Goal: Task Accomplishment & Management: Manage account settings

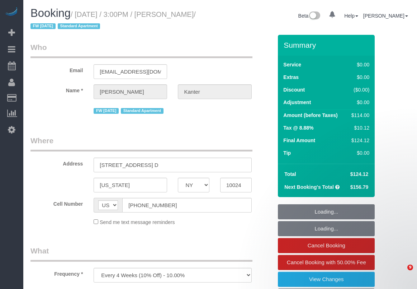
select select "NY"
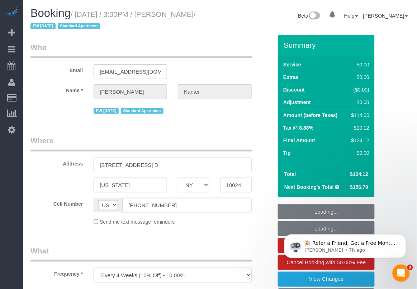
select select "string:stripe-pm_1NcV0h4VGloSiKo7qLh3g6Fz"
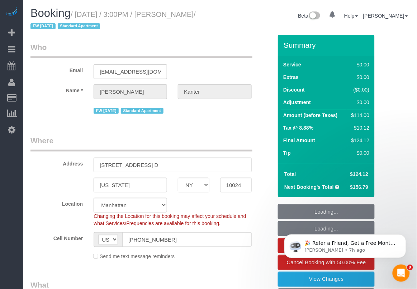
select select "object:794"
select select "1"
select select "spot1"
select select "number:89"
select select "number:90"
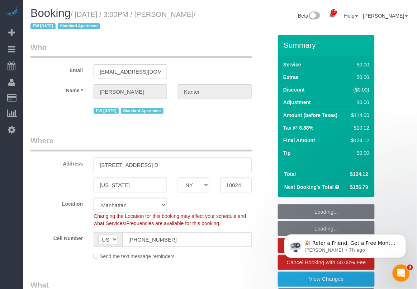
select select "number:15"
select select "number:5"
select select "1"
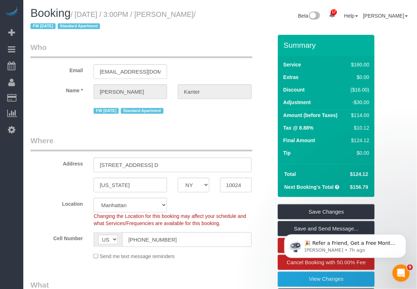
drag, startPoint x: 178, startPoint y: 14, endPoint x: 52, endPoint y: 28, distance: 126.3
click at [52, 28] on small "/ September 12, 2025 / 3:00PM / Danielle Kanter / FW 2/28/24 Standard Apartment" at bounding box center [113, 20] width 165 height 20
copy small "Danielle Kanter"
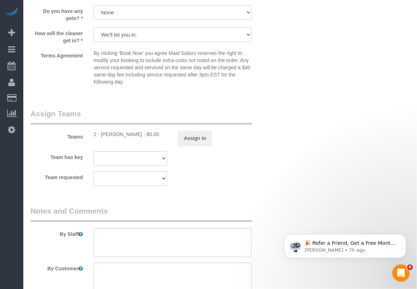
scroll to position [987, 0]
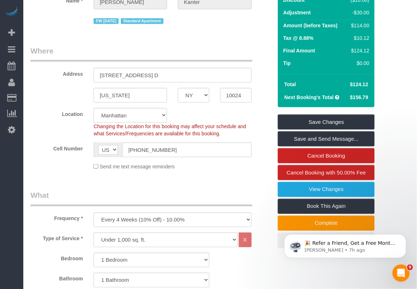
scroll to position [0, 0]
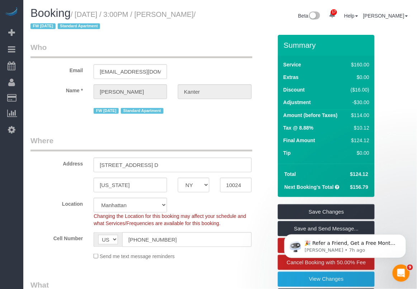
drag, startPoint x: 78, startPoint y: 15, endPoint x: 51, endPoint y: 24, distance: 27.7
click at [51, 24] on small "/ September 12, 2025 / 3:00PM / Danielle Kanter / FW 2/28/24 Standard Apartment" at bounding box center [113, 20] width 165 height 20
copy small "September 12, 2025 / 3:00PM / Danielle Kanter"
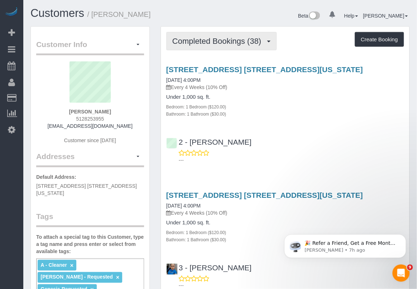
click at [226, 40] on span "Completed Bookings (38)" at bounding box center [219, 41] width 93 height 9
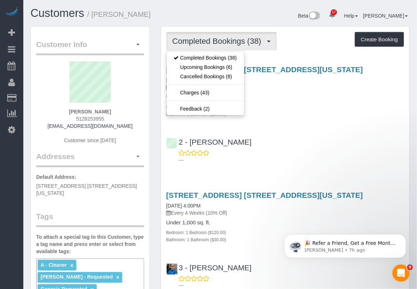
click at [278, 88] on p "Every 4 Weeks (10% Off)" at bounding box center [286, 87] width 238 height 7
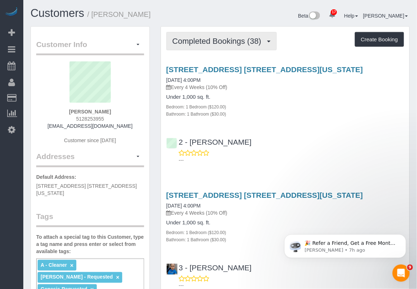
click at [254, 47] on button "Completed Bookings (38)" at bounding box center [222, 41] width 111 height 18
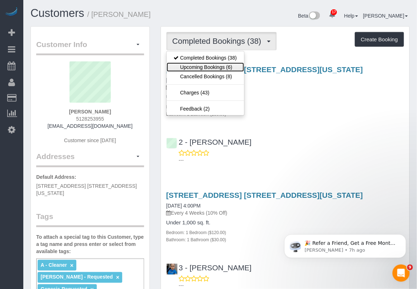
click at [230, 69] on link "Upcoming Bookings (6)" at bounding box center [206, 66] width 78 height 9
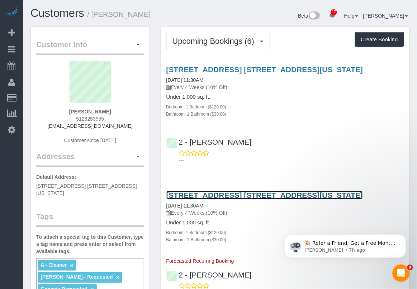
click at [214, 194] on link "4 Park Ave, Apt. 17r, New York, NY 10016" at bounding box center [265, 195] width 197 height 8
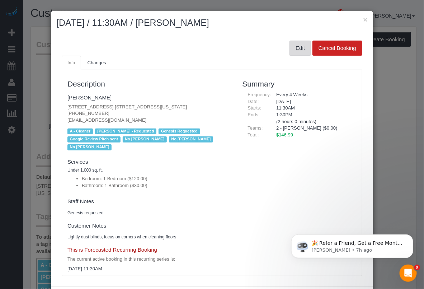
click at [293, 50] on button "Edit" at bounding box center [301, 48] width 22 height 15
click at [290, 45] on button "Edit" at bounding box center [301, 48] width 22 height 15
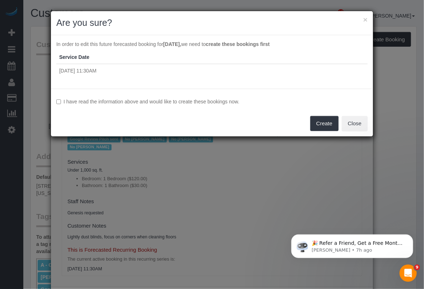
click at [133, 100] on label "I have read the information above and would like to create these bookings now." at bounding box center [211, 101] width 311 height 7
click at [328, 124] on button "Create" at bounding box center [324, 123] width 28 height 15
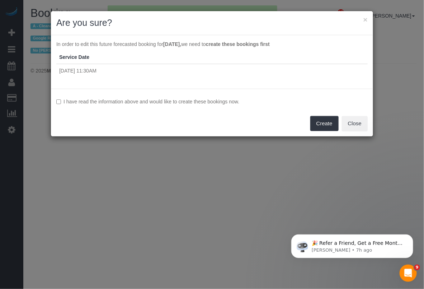
click at [55, 103] on div "I have read the information above and would like to create these bookings now. …" at bounding box center [212, 113] width 322 height 48
select select "NY"
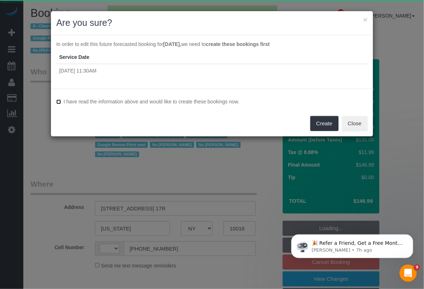
select select "string:US"
select select "string:stripe-pm_1Ju1nr4VGloSiKo76yscob3j"
select select "object:2347"
select select "number:89"
select select "number:90"
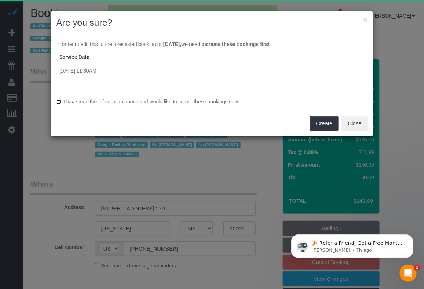
select select "number:15"
select select "number:6"
select select "number:21"
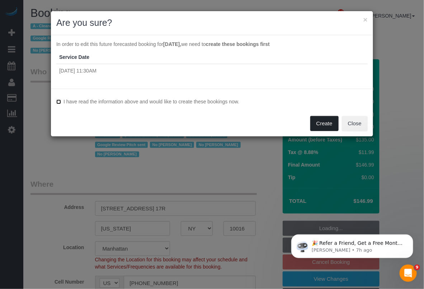
select select "object:2626"
select select "1"
click at [328, 122] on button "Create" at bounding box center [324, 123] width 28 height 15
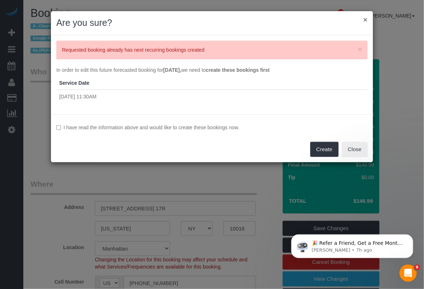
click at [365, 20] on button "×" at bounding box center [366, 20] width 4 height 8
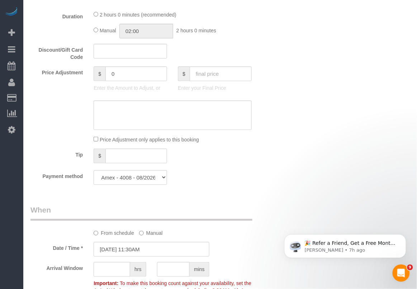
scroll to position [673, 0]
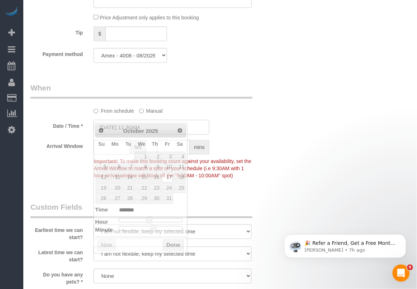
click at [159, 120] on input "10/17/2025 11:30AM" at bounding box center [152, 127] width 116 height 15
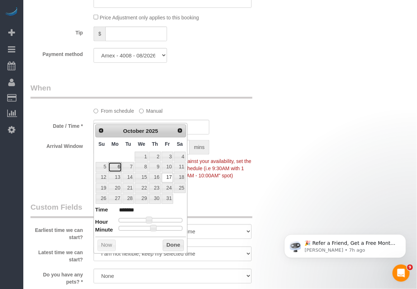
click at [118, 170] on link "6" at bounding box center [114, 167] width 13 height 10
type input "10/06/2025 11:30AM"
drag, startPoint x: 171, startPoint y: 247, endPoint x: 174, endPoint y: 245, distance: 3.9
click at [171, 247] on button "Done" at bounding box center [173, 245] width 21 height 11
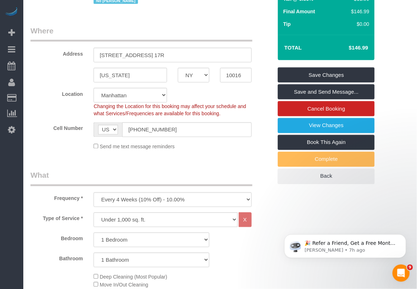
scroll to position [135, 0]
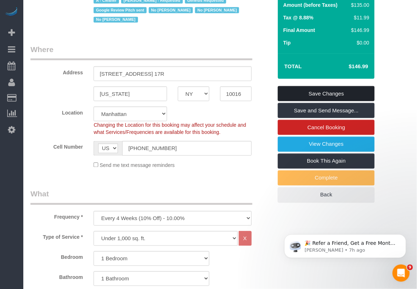
drag, startPoint x: 336, startPoint y: 82, endPoint x: 304, endPoint y: 76, distance: 32.5
click at [336, 86] on link "Save Changes" at bounding box center [326, 93] width 97 height 15
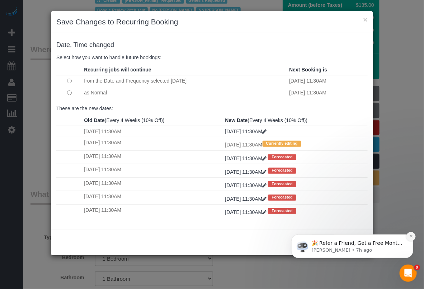
click at [410, 237] on icon "Dismiss notification" at bounding box center [410, 236] width 3 height 3
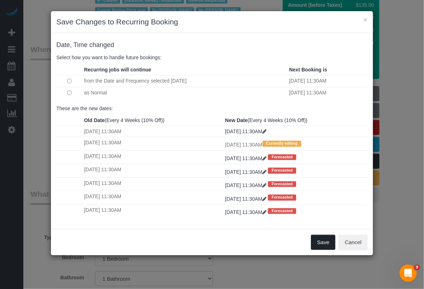
click at [326, 242] on button "Save" at bounding box center [323, 242] width 24 height 15
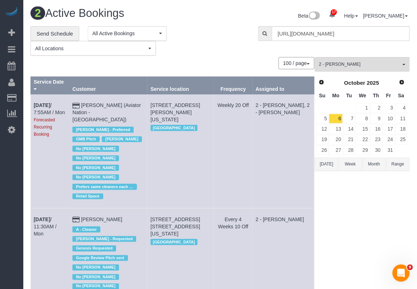
click at [309, 270] on td "2 - [PERSON_NAME]" at bounding box center [284, 253] width 62 height 90
click at [334, 33] on input "https://planetmaids.launch27.com/admin/customers/4954/edit" at bounding box center [341, 33] width 138 height 15
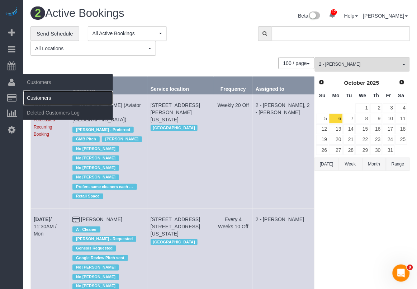
click at [42, 94] on link "Customers" at bounding box center [68, 98] width 90 height 14
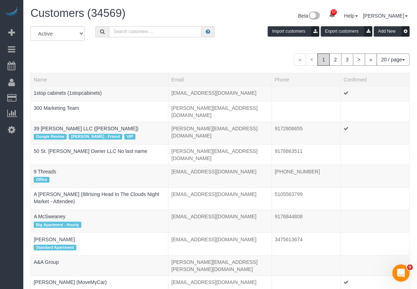
click at [142, 29] on input "text" at bounding box center [155, 31] width 93 height 11
paste input "Joshua Smith"
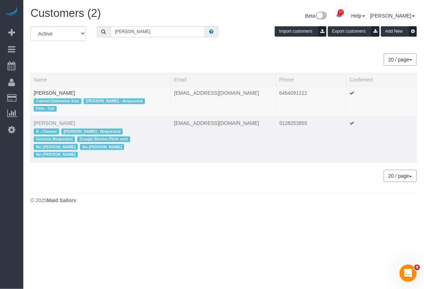
type input "Joshua Smith"
click at [50, 125] on link "Joshua Smith" at bounding box center [54, 123] width 41 height 6
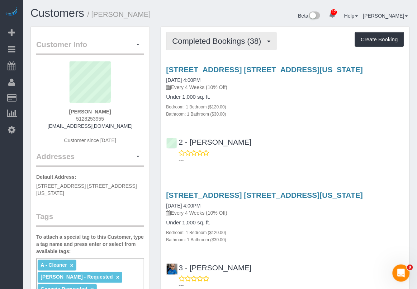
click at [251, 40] on span "Completed Bookings (38)" at bounding box center [219, 41] width 93 height 9
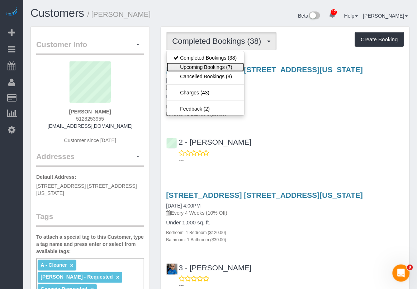
click at [218, 64] on link "Upcoming Bookings (7)" at bounding box center [206, 66] width 78 height 9
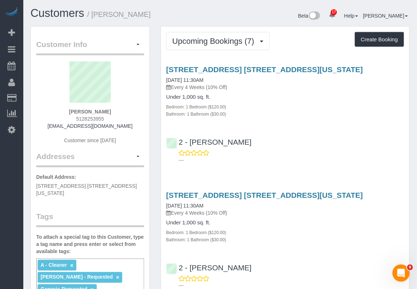
drag, startPoint x: 165, startPoint y: 80, endPoint x: 235, endPoint y: 80, distance: 69.6
click at [235, 80] on div "4 Park Ave, Apt. 17r, New York, NY 10016 09/19/2025 11:30AM Every 4 Weeks (10% …" at bounding box center [285, 91] width 249 height 52
copy link "09/19/2025 11:30AM"
drag, startPoint x: 221, startPoint y: 201, endPoint x: 166, endPoint y: 207, distance: 55.5
click at [166, 207] on div "4 Park Ave, Apt. 17r, New York, NY 10016 10/06/2025 11:30AM Every 4 Weeks (10% …" at bounding box center [285, 217] width 249 height 52
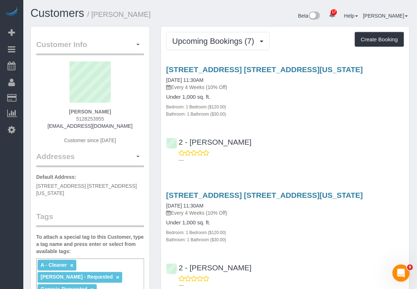
copy link "10/06/2025 11:30AM"
click at [278, 268] on div "2 - Alketa Tomaj ---" at bounding box center [285, 273] width 249 height 32
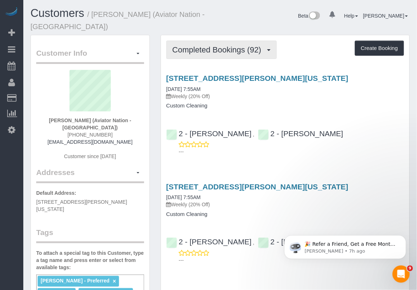
click at [231, 51] on span "Completed Bookings (92)" at bounding box center [219, 49] width 93 height 9
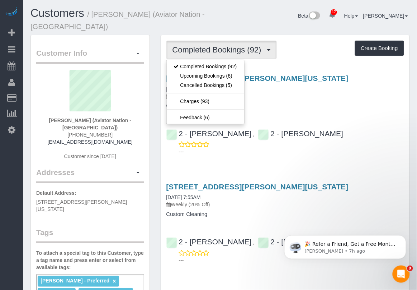
click at [287, 43] on div "Completed Bookings (92) Completed Bookings (92) Upcoming Bookings (6) Cancelled…" at bounding box center [286, 50] width 238 height 18
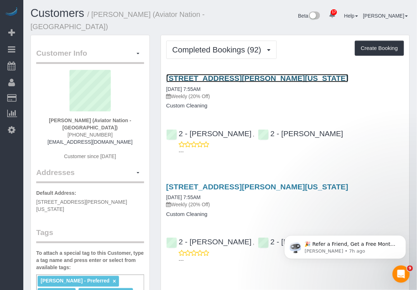
click at [230, 74] on link "[STREET_ADDRESS][PERSON_NAME][US_STATE]" at bounding box center [258, 78] width 182 height 8
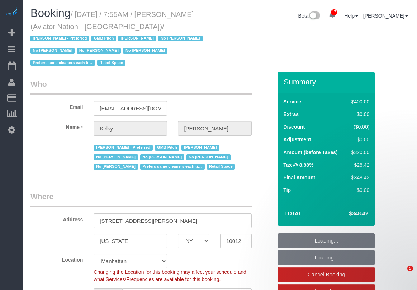
select select "NY"
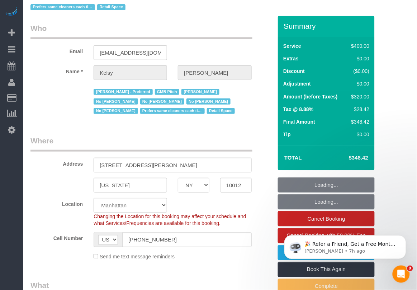
select select "object:973"
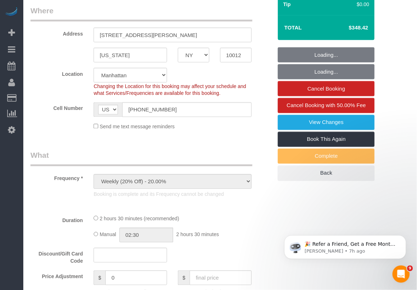
select select "string:stripe-pm_1PTRyR4VGloSiKo7PsbgBwLW"
select select "number:89"
select select "number:90"
select select "number:15"
select select "number:5"
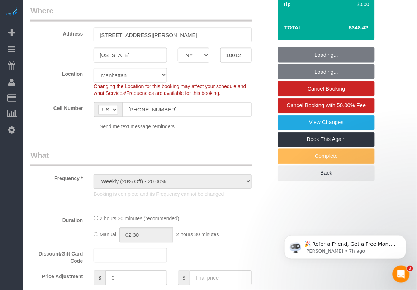
scroll to position [224, 0]
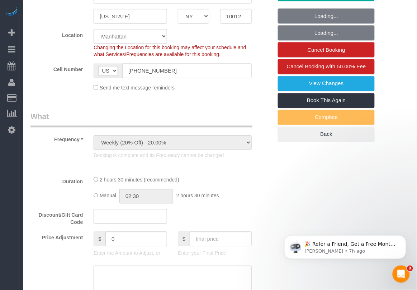
select select "2"
select select "150"
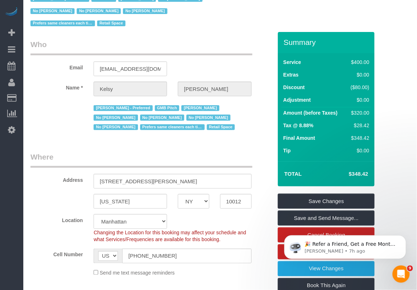
scroll to position [0, 0]
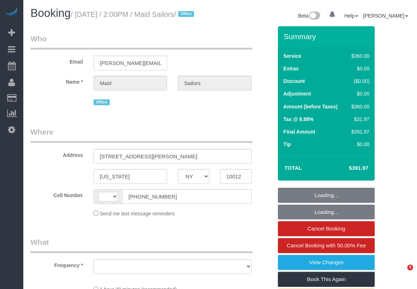
select select "NY"
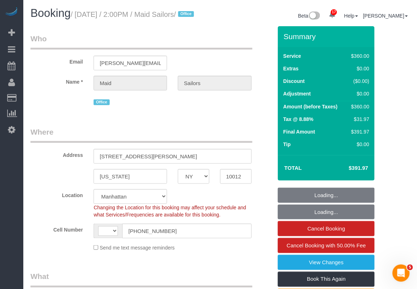
select select "object:528"
select select "string:US"
select select "3"
select select "90"
select select "spot1"
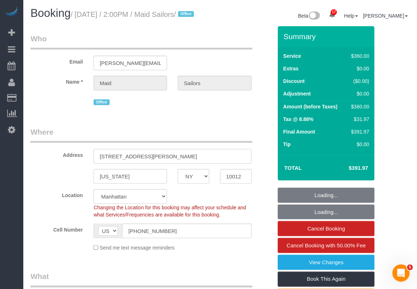
select select "number:89"
select select "number:90"
select select "number:15"
select select "number:5"
drag, startPoint x: 161, startPoint y: 169, endPoint x: 92, endPoint y: 169, distance: 69.6
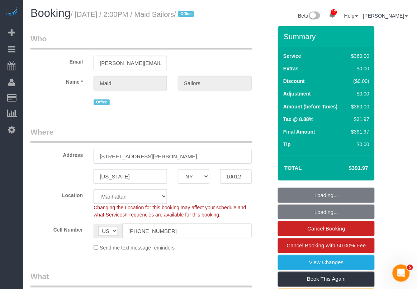
click at [92, 164] on div "120 Sullivan Street" at bounding box center [172, 156] width 169 height 15
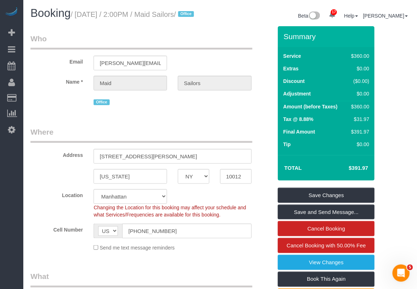
drag, startPoint x: 77, startPoint y: 13, endPoint x: 52, endPoint y: 29, distance: 29.4
click at [71, 18] on small "/ September 12, 2025 / 2:00PM / Maid Sailors / Office" at bounding box center [134, 14] width 126 height 8
click at [106, 70] on input "brendan+officecleaning@maidsailors.com" at bounding box center [131, 63] width 74 height 15
click at [105, 70] on input "brendan+officecleaning@maidsailors.com" at bounding box center [131, 63] width 74 height 15
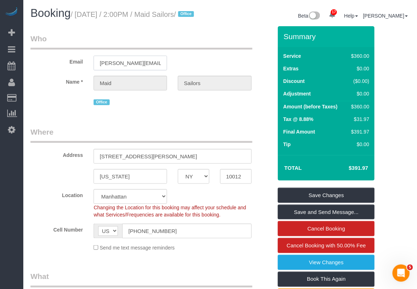
click at [123, 68] on input "brendan+officecleaning@maidsailors.com" at bounding box center [131, 63] width 74 height 15
drag, startPoint x: 99, startPoint y: 71, endPoint x: 119, endPoint y: 72, distance: 20.2
click at [119, 70] on input "brendan+officecleaning@maidsailors.com" at bounding box center [131, 63] width 74 height 15
